Goal: Transaction & Acquisition: Book appointment/travel/reservation

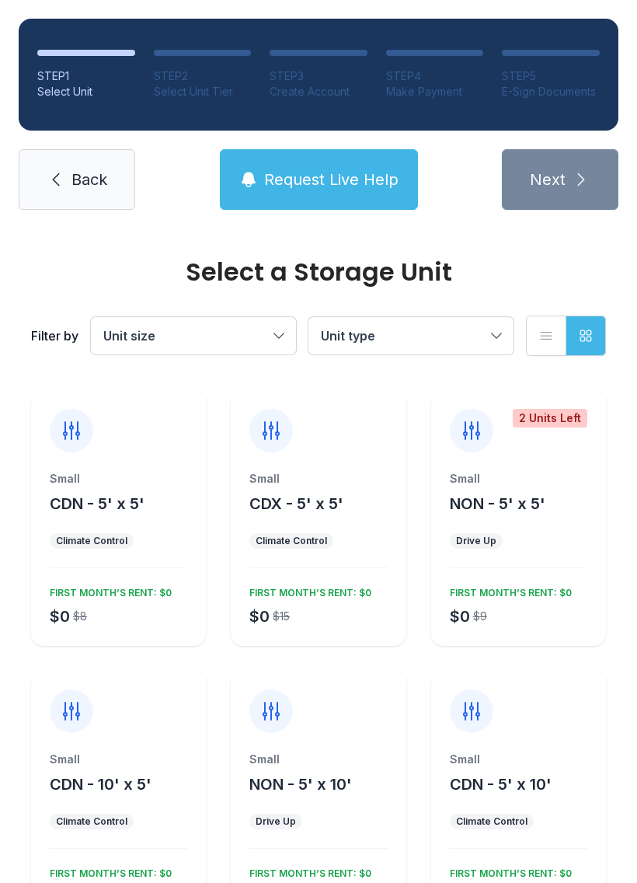
click at [497, 364] on div "Filter by Unit size Unit type List view Grid view" at bounding box center [318, 335] width 575 height 103
click at [492, 343] on button "Unit type" at bounding box center [410, 335] width 205 height 37
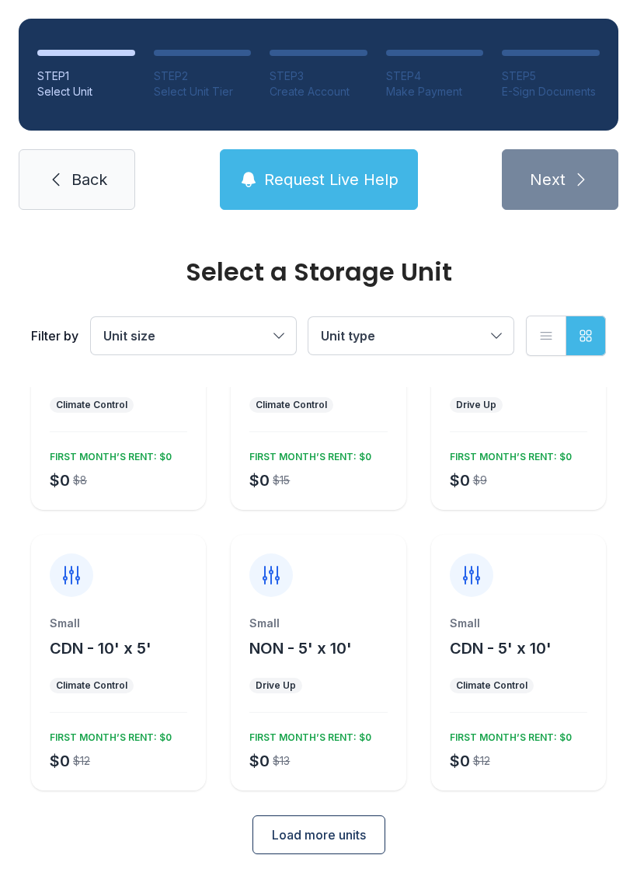
scroll to position [135, 0]
click at [317, 839] on span "Load more units" at bounding box center [319, 835] width 94 height 19
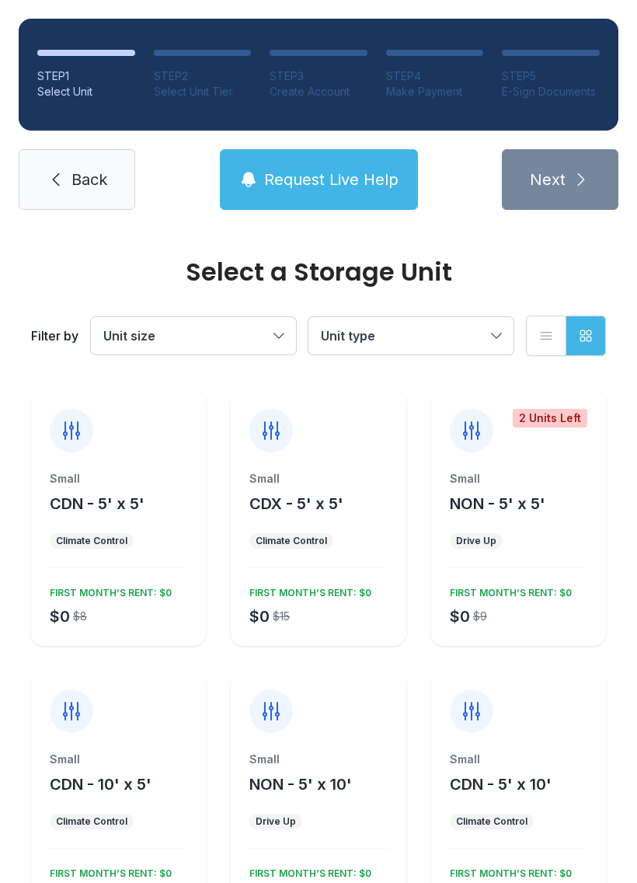
scroll to position [0, 0]
click at [142, 510] on span "CDN - 5' x 5'" at bounding box center [97, 503] width 95 height 19
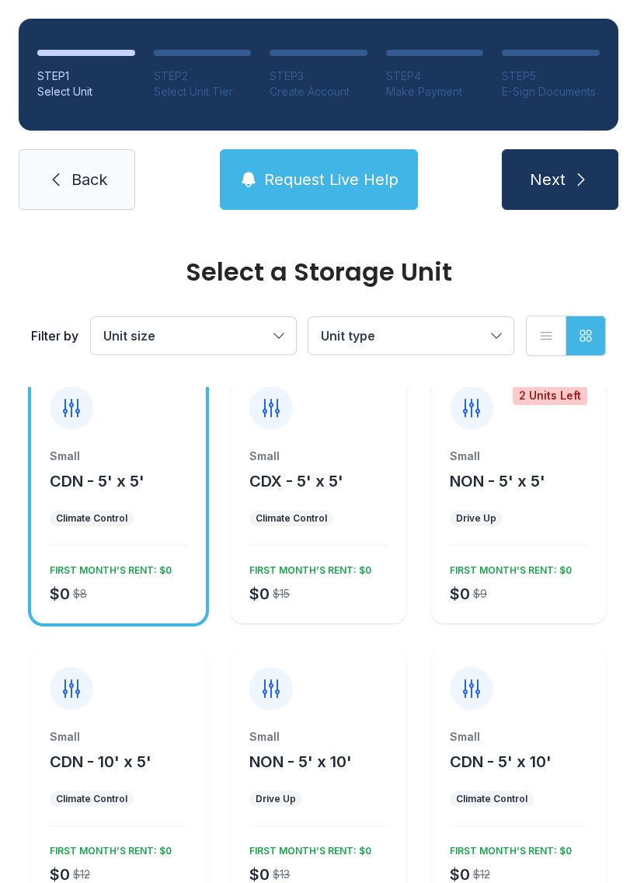
scroll to position [19, 0]
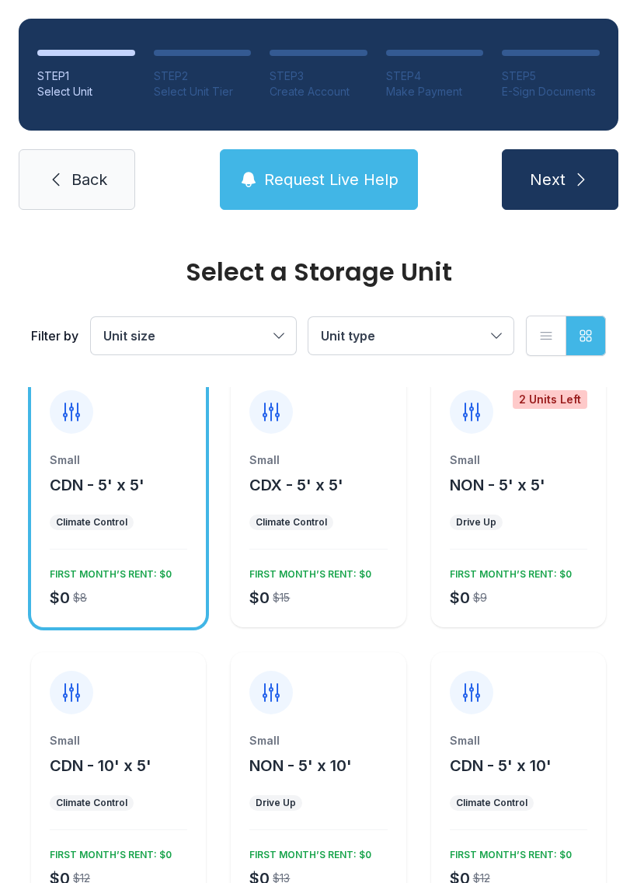
click at [132, 565] on div "FIRST MONTH’S RENT: $0" at bounding box center [108, 571] width 128 height 19
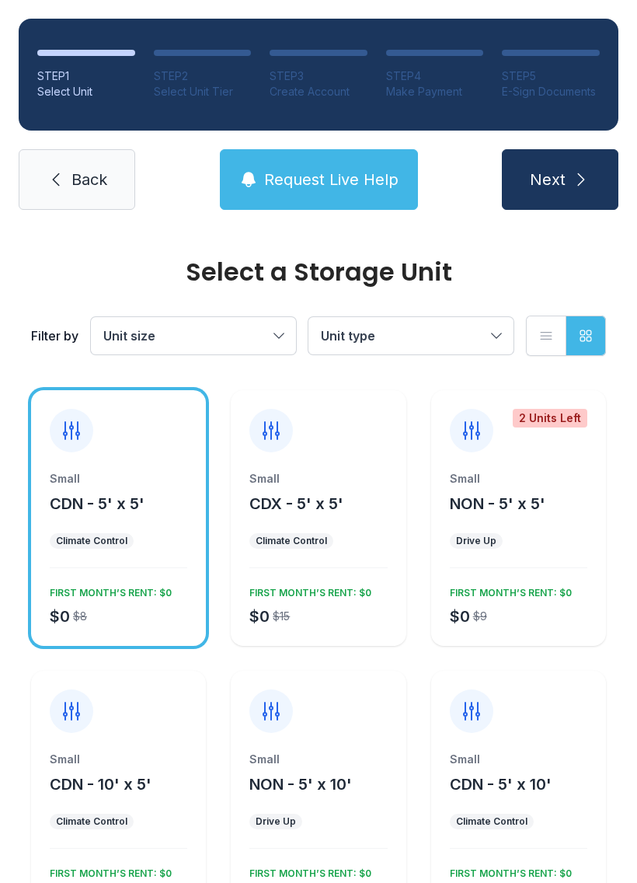
scroll to position [0, 0]
click at [572, 183] on icon "submit" at bounding box center [581, 179] width 19 height 19
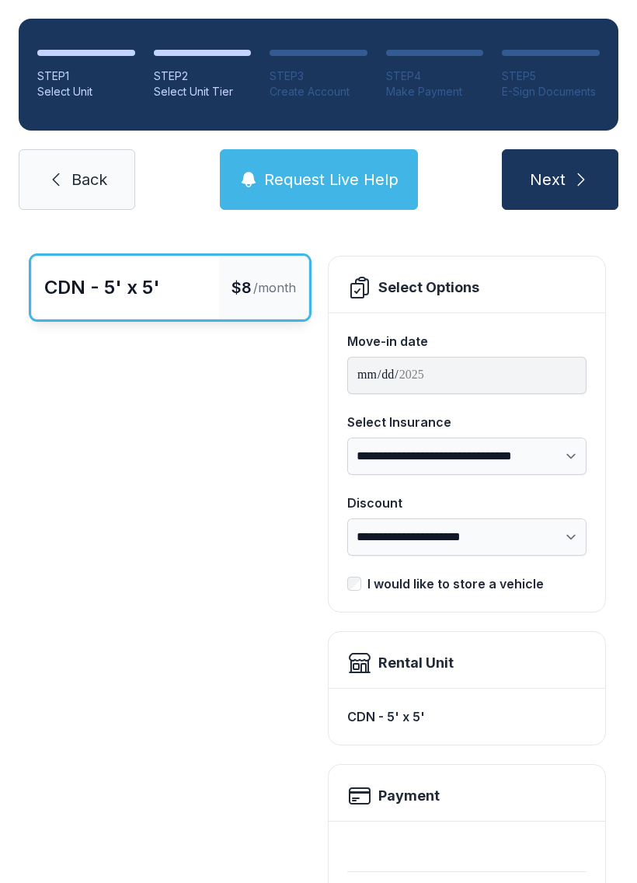
scroll to position [57, 0]
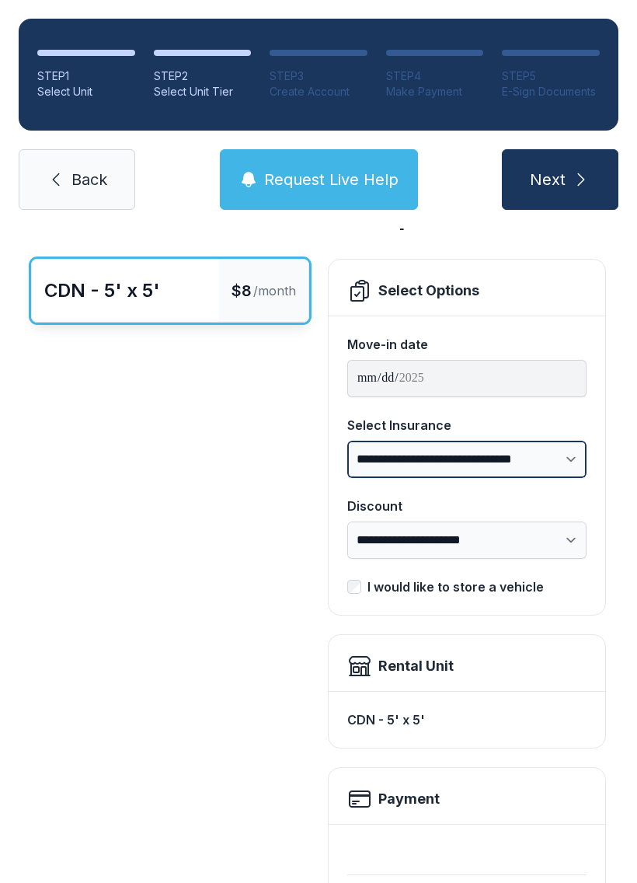
click at [558, 457] on select "**********" at bounding box center [466, 459] width 239 height 37
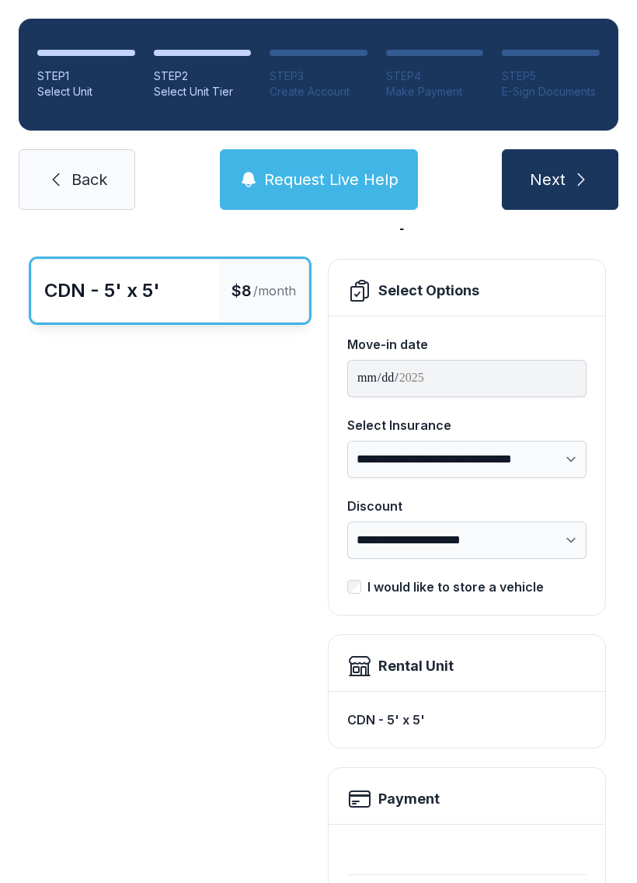
click at [193, 399] on div "CDN - 5' x 5' $8 /month" at bounding box center [170, 687] width 278 height 857
click at [560, 546] on select "**********" at bounding box center [466, 539] width 239 height 37
click at [368, 594] on div "I would like to store a vehicle" at bounding box center [456, 586] width 176 height 19
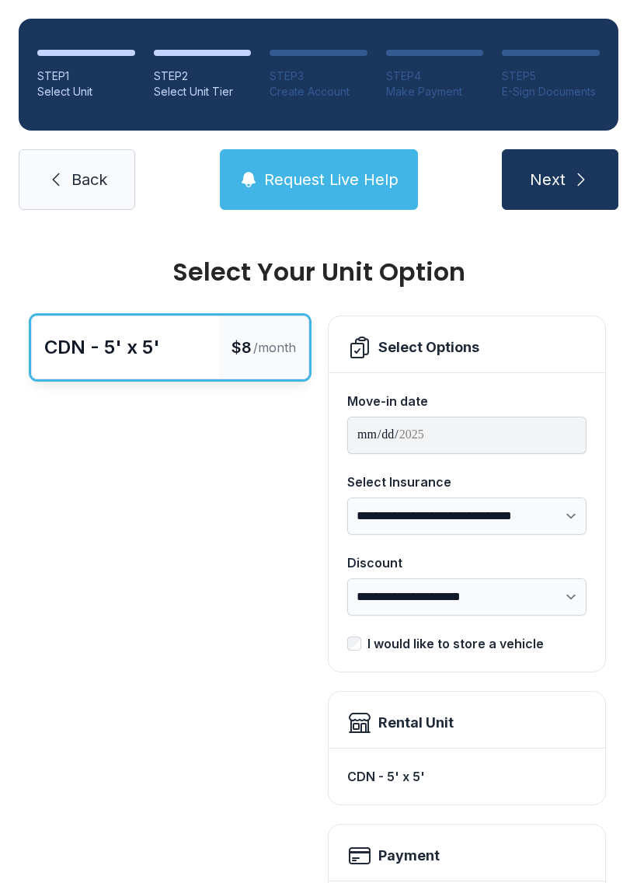
scroll to position [0, 0]
click at [459, 357] on div "Select Options" at bounding box center [428, 347] width 101 height 22
click at [581, 178] on icon "submit" at bounding box center [581, 179] width 7 height 12
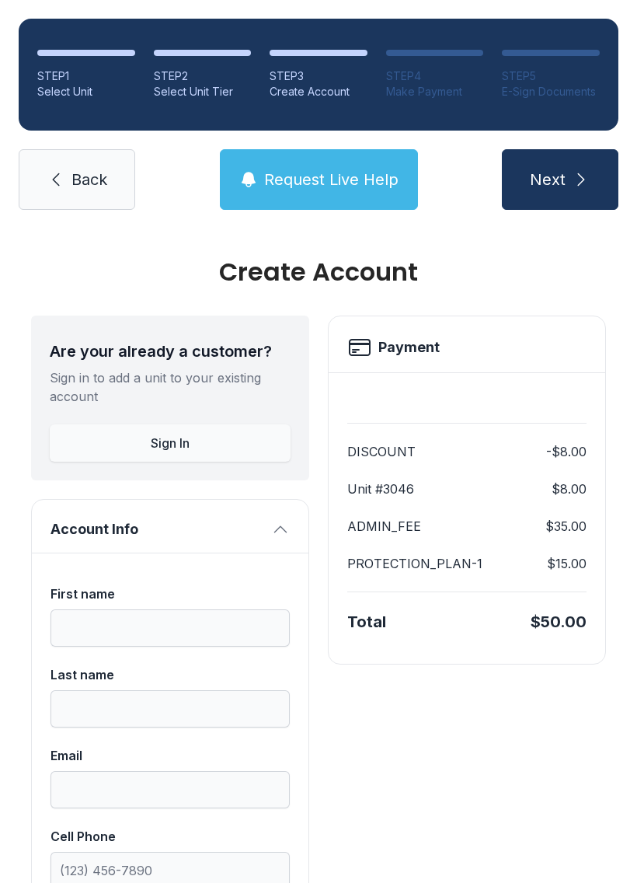
click at [584, 174] on icon "submit" at bounding box center [581, 179] width 19 height 19
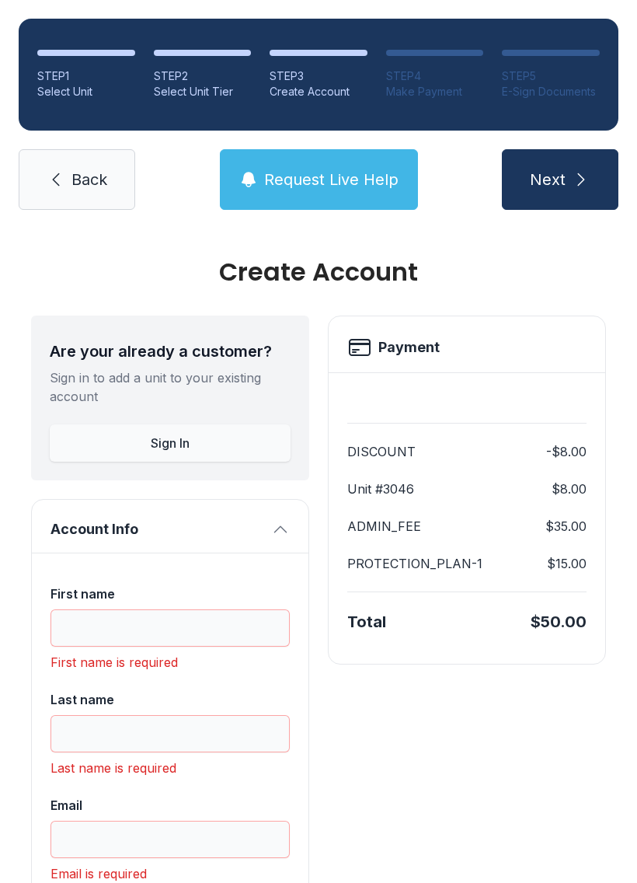
click at [91, 169] on span "Back" at bounding box center [89, 180] width 36 height 22
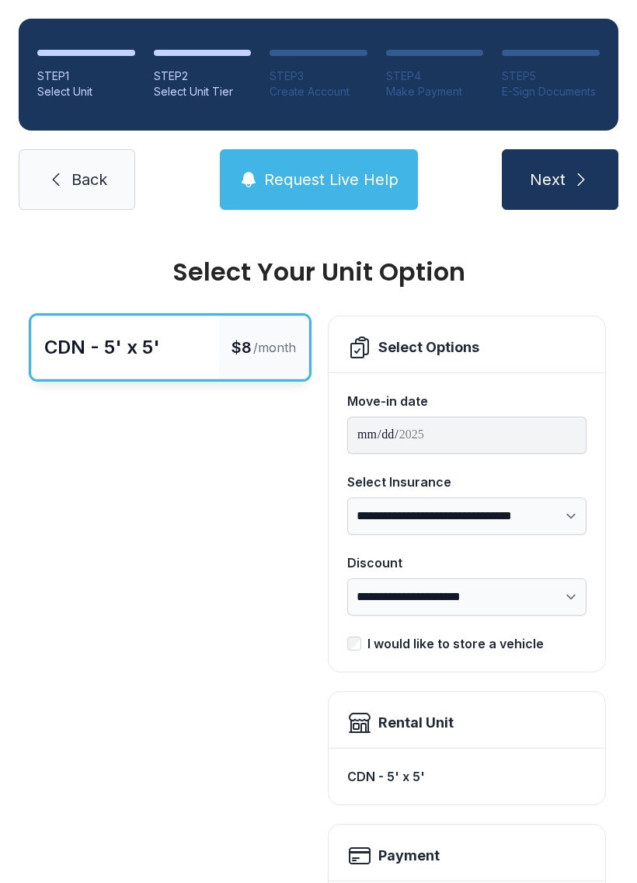
click at [100, 186] on span "Back" at bounding box center [89, 180] width 36 height 22
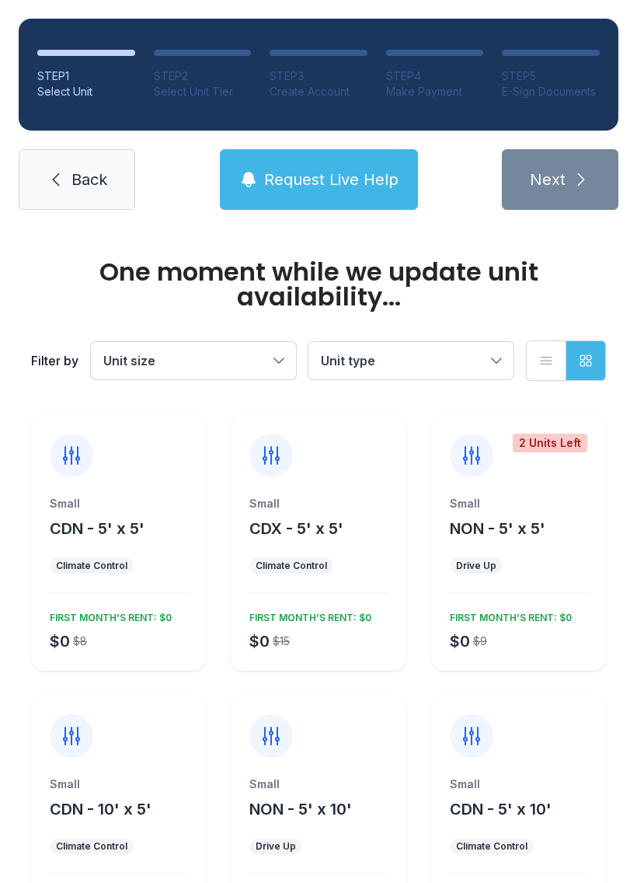
click at [241, 377] on button "Unit size" at bounding box center [193, 360] width 205 height 37
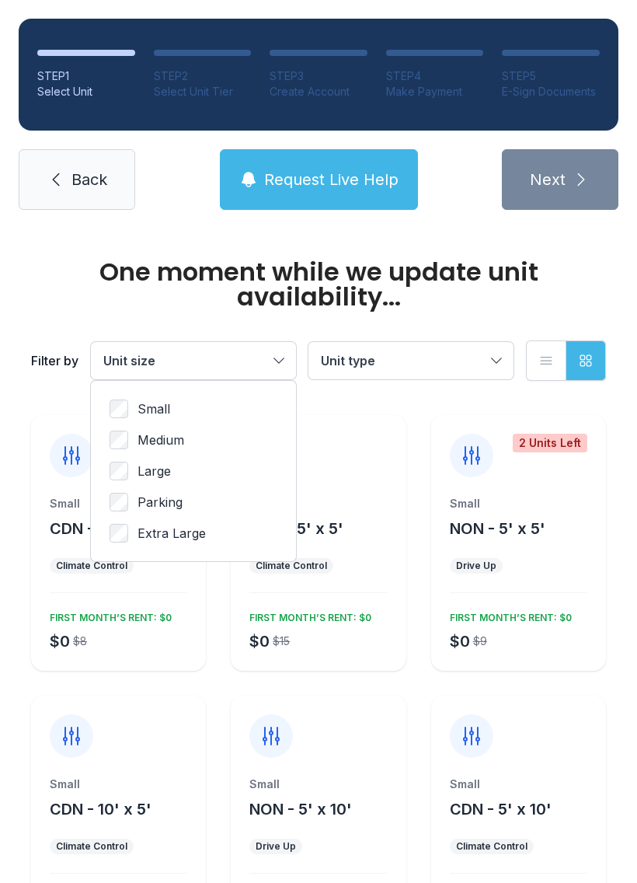
click at [132, 495] on label "Parking" at bounding box center [194, 502] width 168 height 19
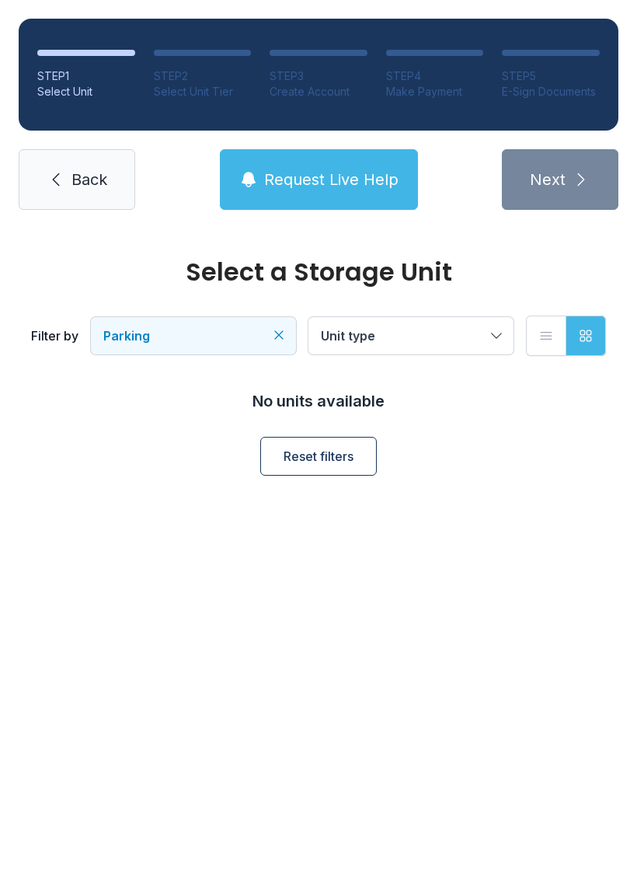
click at [504, 341] on button "Unit type" at bounding box center [410, 335] width 205 height 37
click at [490, 333] on button "Unit type" at bounding box center [410, 335] width 205 height 37
click at [243, 335] on span "Parking" at bounding box center [185, 335] width 165 height 19
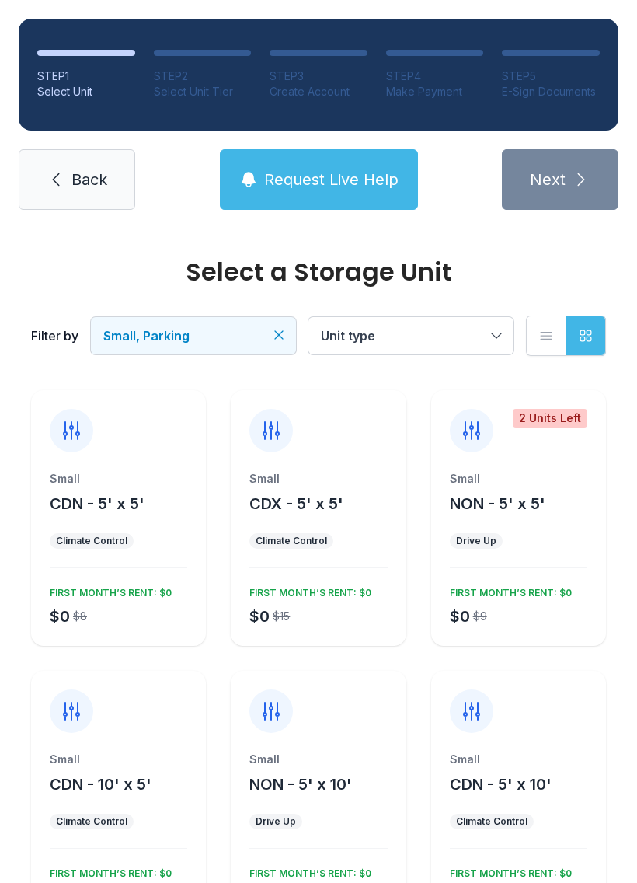
click at [549, 545] on ul "Drive Up" at bounding box center [519, 541] width 138 height 16
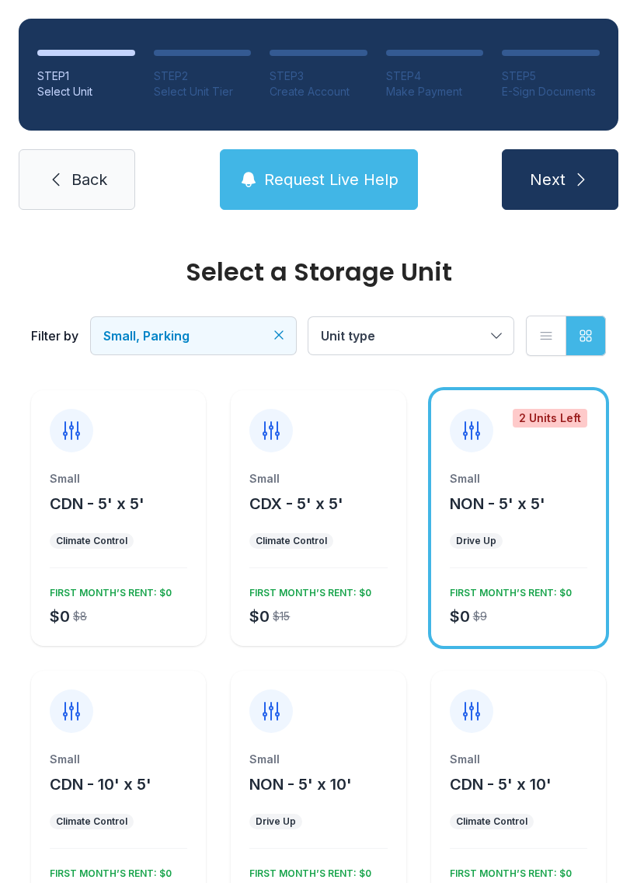
click at [213, 330] on span "Small, Parking" at bounding box center [185, 335] width 165 height 19
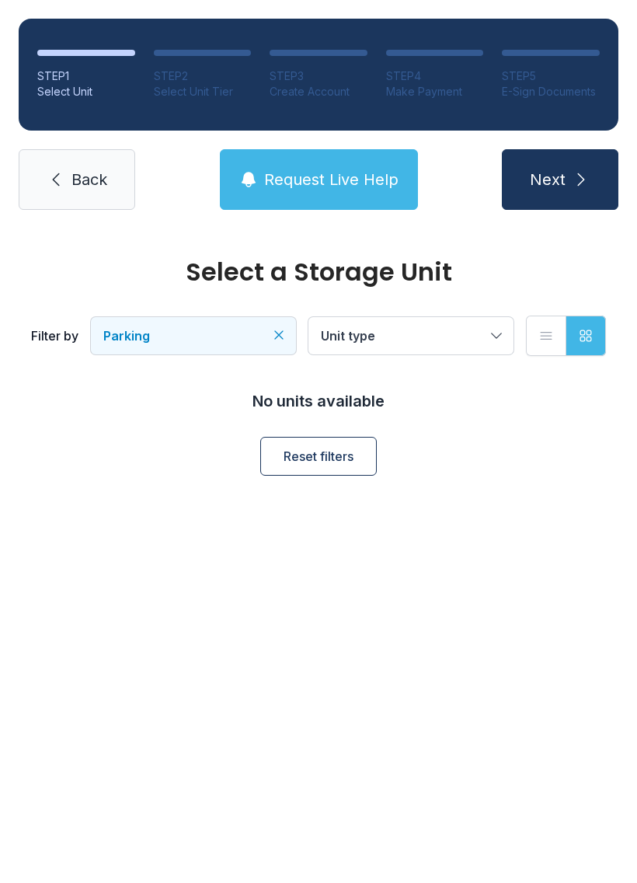
click at [250, 336] on span "Parking" at bounding box center [185, 335] width 165 height 19
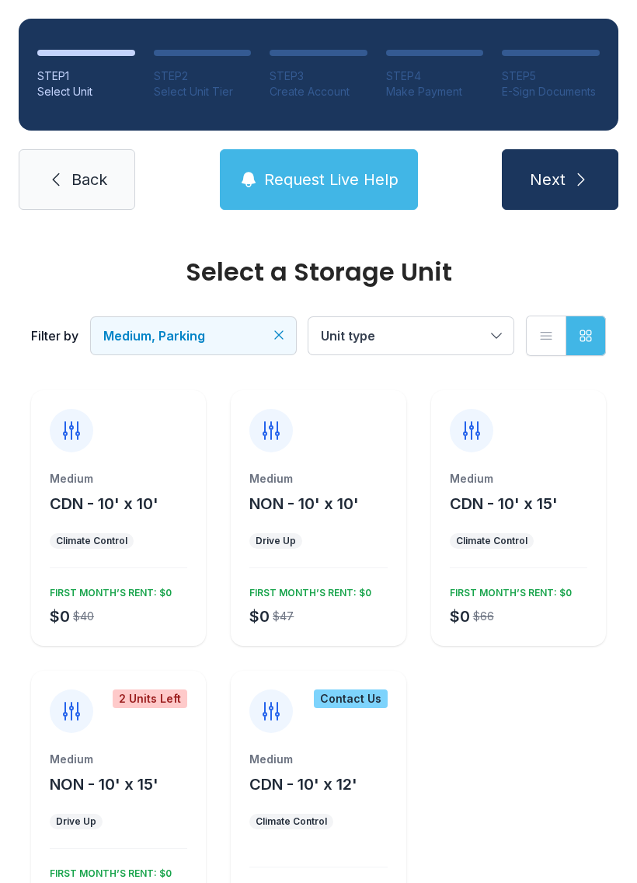
click at [103, 180] on span "Back" at bounding box center [89, 180] width 36 height 22
